Goal: Task Accomplishment & Management: Use online tool/utility

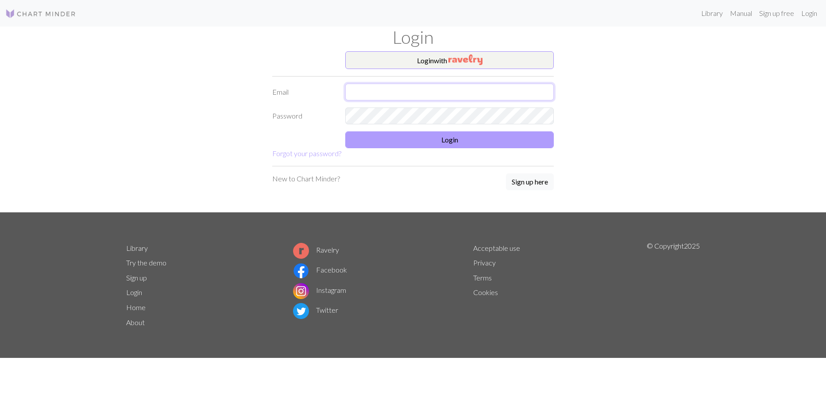
type input "[EMAIL_ADDRESS][DOMAIN_NAME]"
click at [484, 138] on button "Login" at bounding box center [449, 140] width 209 height 17
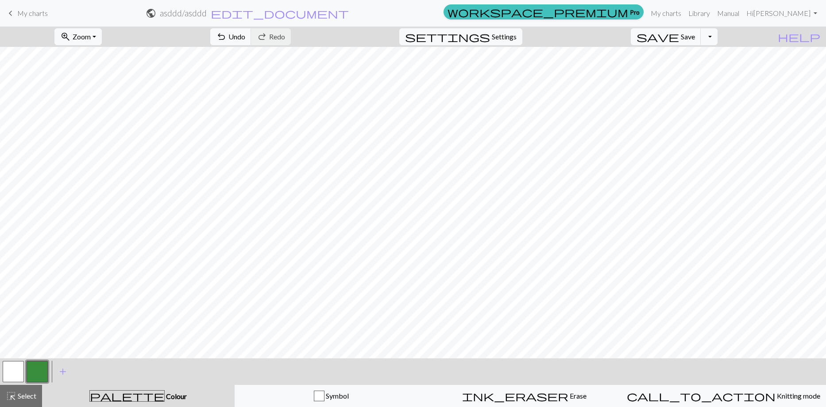
click at [153, 396] on span "palette" at bounding box center [127, 396] width 74 height 12
click at [179, 398] on span "Colour" at bounding box center [176, 396] width 22 height 8
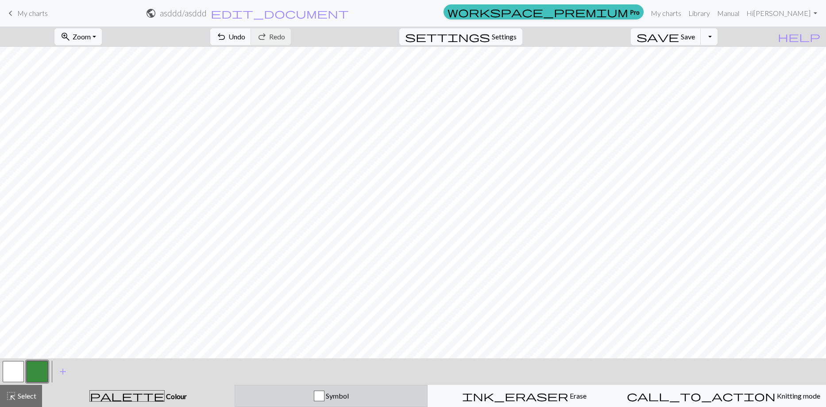
click at [317, 400] on div "button" at bounding box center [319, 396] width 11 height 11
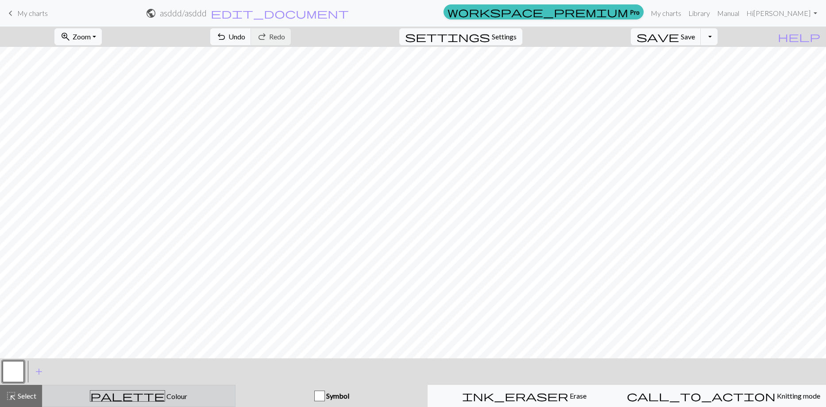
click at [184, 397] on span "Colour" at bounding box center [176, 396] width 22 height 8
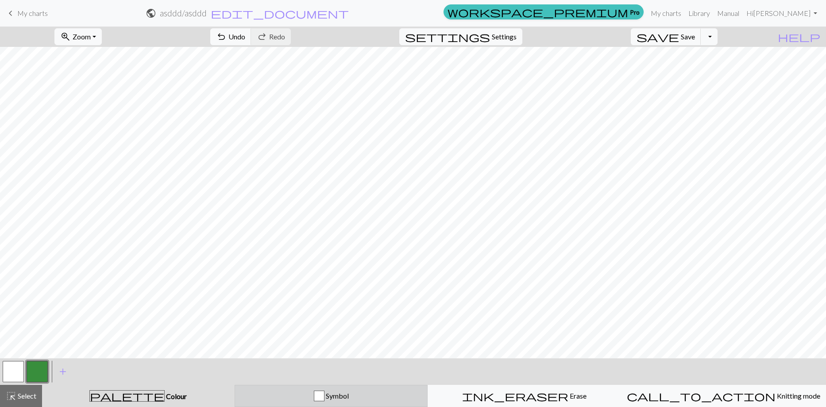
click at [333, 396] on span "Symbol" at bounding box center [337, 396] width 24 height 8
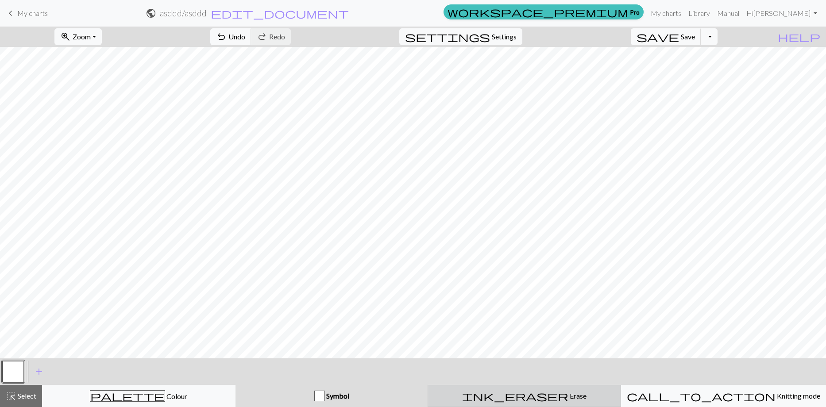
click at [542, 398] on span "ink_eraser" at bounding box center [515, 396] width 106 height 12
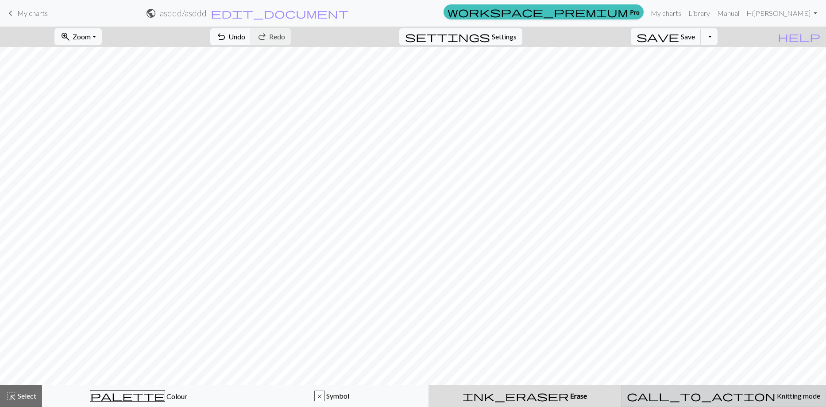
click at [719, 397] on span "call_to_action" at bounding box center [701, 396] width 149 height 12
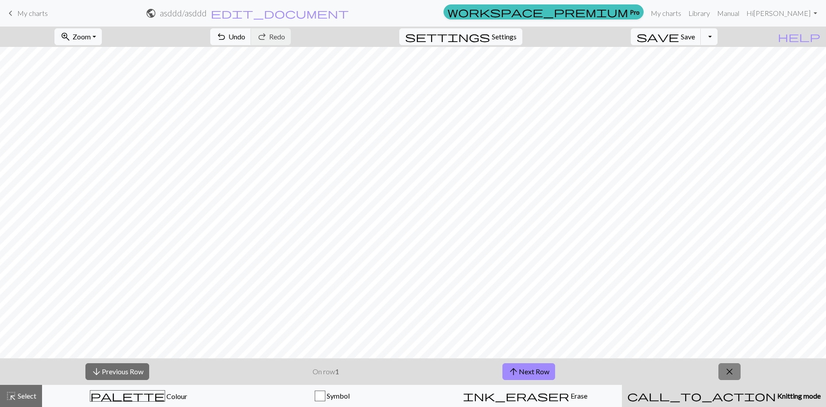
click at [727, 374] on span "close" at bounding box center [729, 372] width 11 height 12
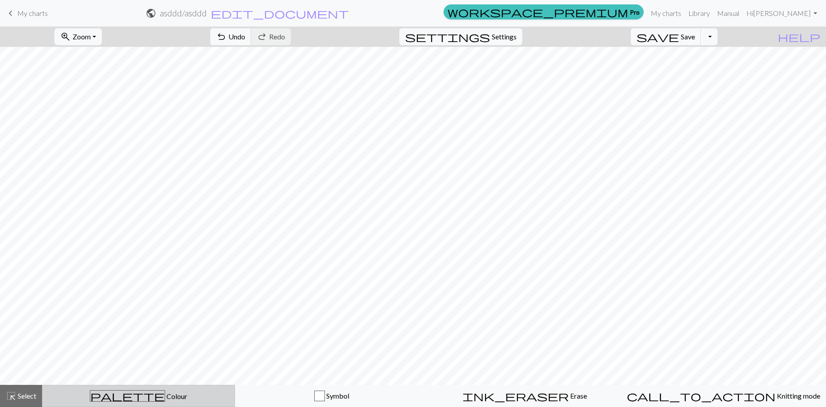
click at [166, 394] on span "Colour" at bounding box center [176, 396] width 22 height 8
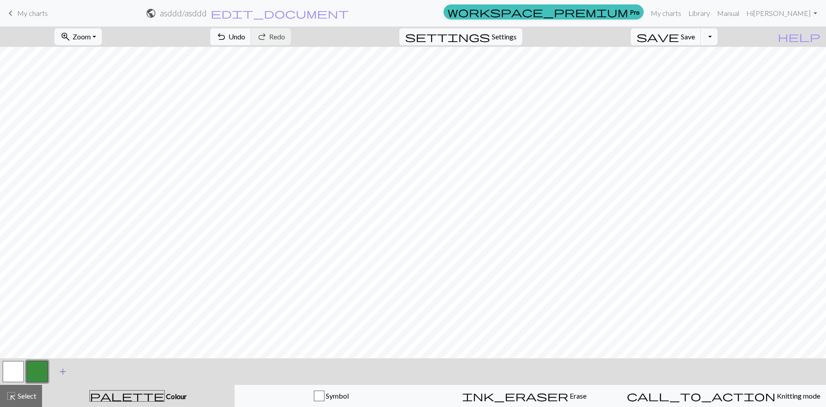
click at [60, 372] on span "add" at bounding box center [63, 372] width 11 height 12
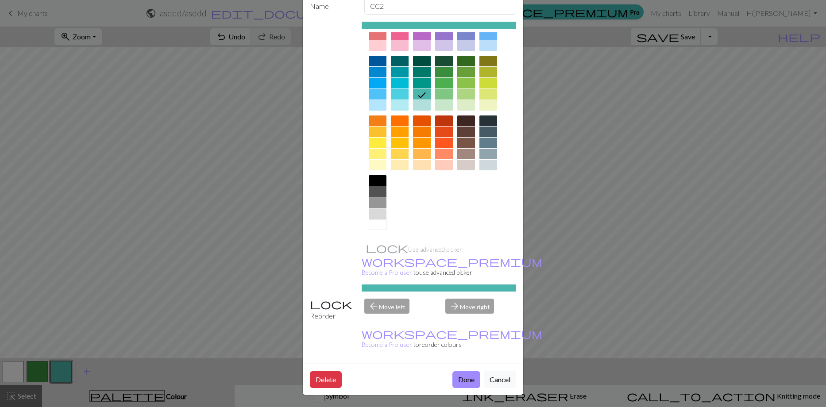
scroll to position [51, 0]
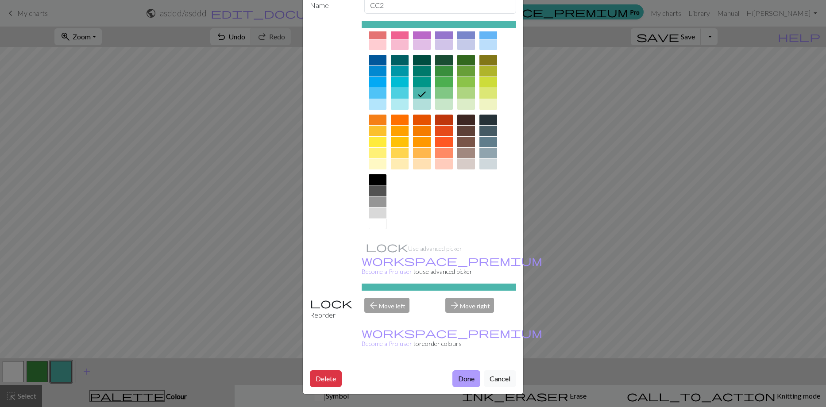
click at [461, 378] on button "Done" at bounding box center [467, 379] width 28 height 17
